Goal: Information Seeking & Learning: Check status

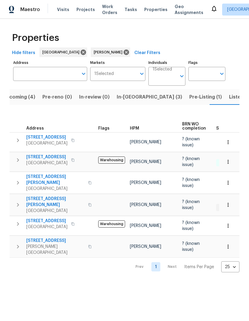
click at [225, 93] on button "Listed (14)" at bounding box center [241, 97] width 32 height 16
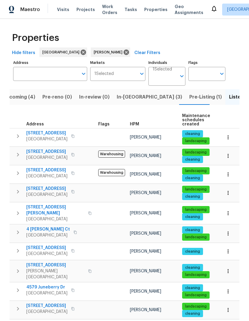
click at [189, 94] on span "Pre-Listing (1)" at bounding box center [205, 97] width 33 height 8
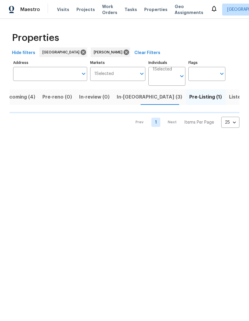
click at [127, 93] on button "In-reno (3)" at bounding box center [149, 97] width 73 height 16
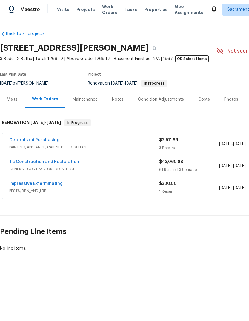
click at [23, 162] on link "J's Construction and Restoration" at bounding box center [44, 162] width 70 height 4
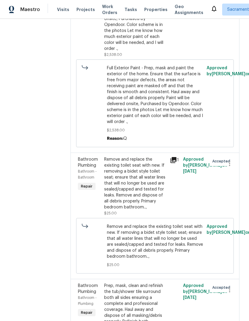
scroll to position [3356, 0]
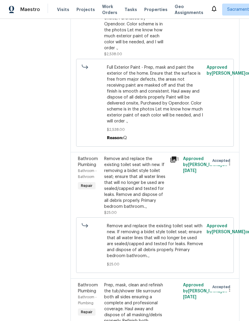
click at [159, 51] on div "Full Exterior Paint - Prep, mask and paint the exterior of the home. Ensure tha…" at bounding box center [135, 6] width 62 height 90
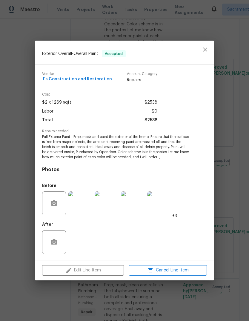
click at [104, 272] on div "Edit Line Item Cancel Line Item" at bounding box center [124, 270] width 179 height 20
click at [207, 49] on icon "close" at bounding box center [205, 49] width 7 height 7
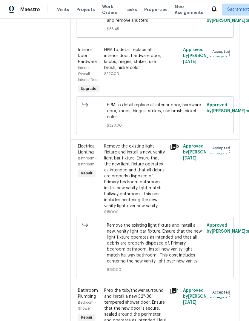
scroll to position [3955, 0]
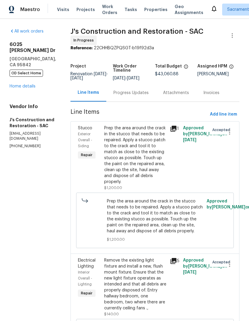
scroll to position [0, 0]
